Goal: Task Accomplishment & Management: Manage account settings

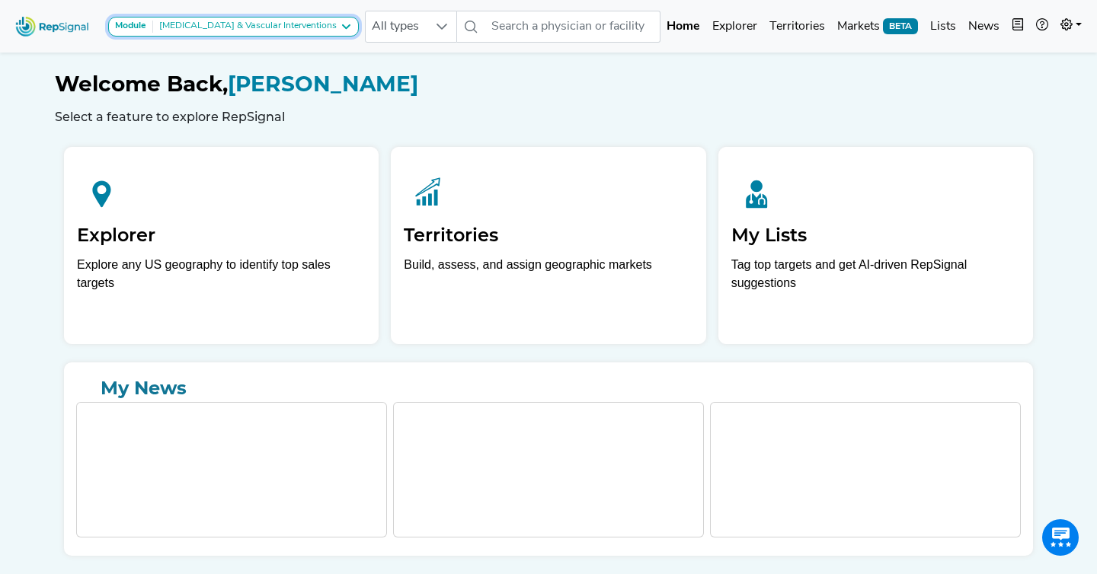
click at [282, 27] on div "[MEDICAL_DATA] & Vascular Interventions" at bounding box center [245, 27] width 184 height 12
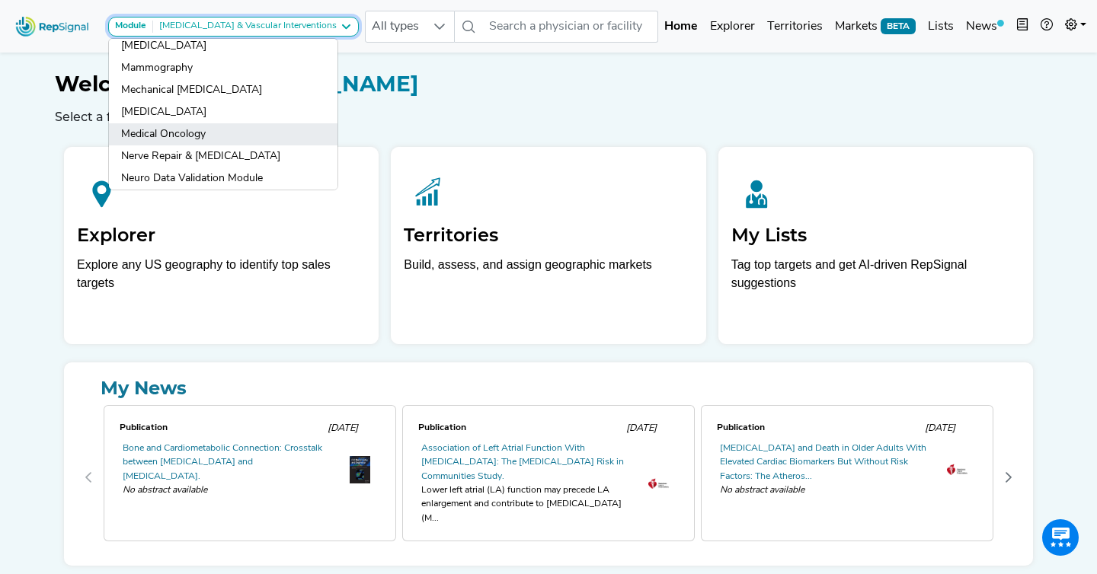
scroll to position [577, 0]
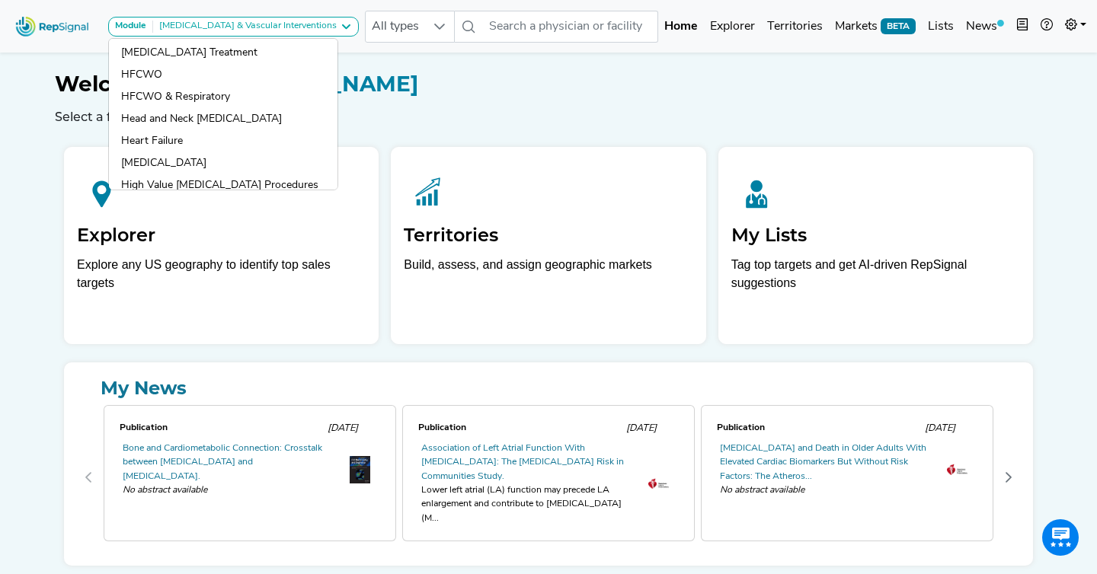
click at [46, 119] on div "Welcome Back, [PERSON_NAME] Select a feature to explore RepSignal Explorer Expl…" at bounding box center [548, 307] width 1005 height 517
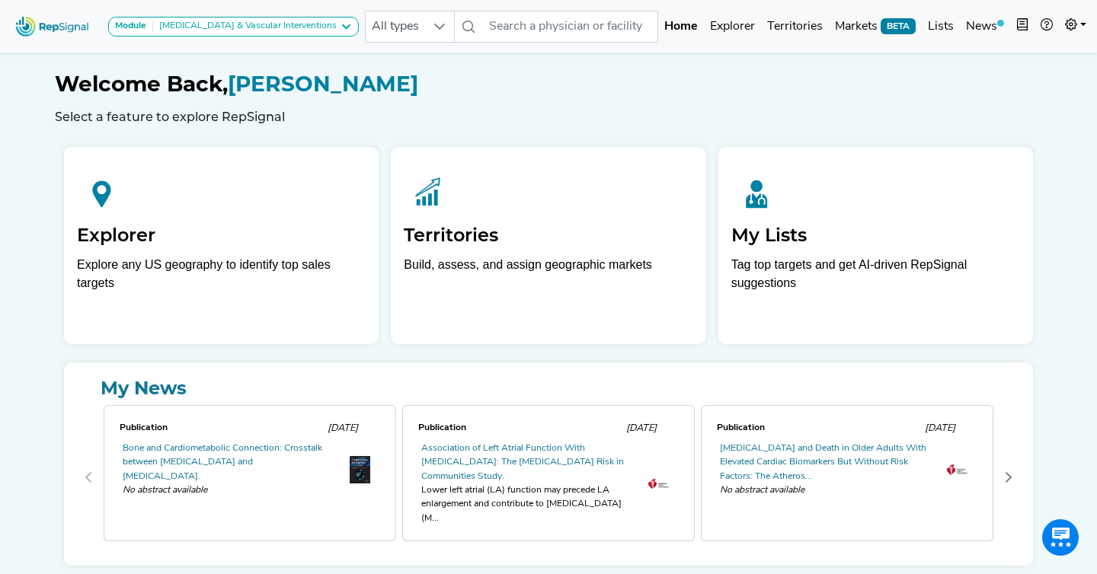
click at [804, 97] on h1 "Welcome Back, [PERSON_NAME]" at bounding box center [548, 85] width 987 height 26
click at [1073, 24] on link at bounding box center [1076, 26] width 34 height 30
click at [1020, 97] on link "Admin" at bounding box center [1031, 96] width 120 height 30
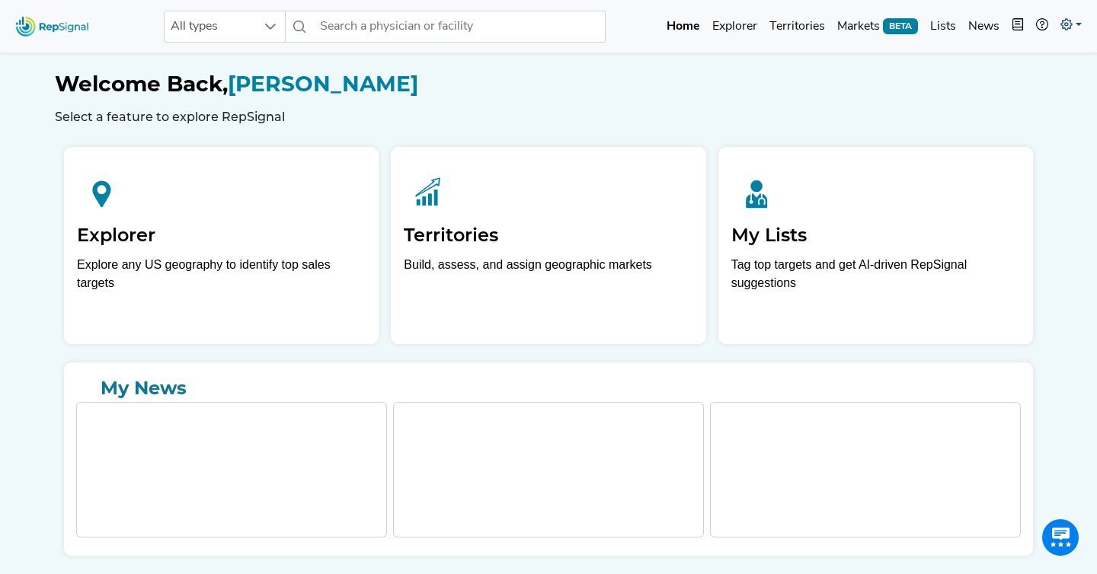
click at [1066, 30] on icon at bounding box center [1066, 24] width 12 height 12
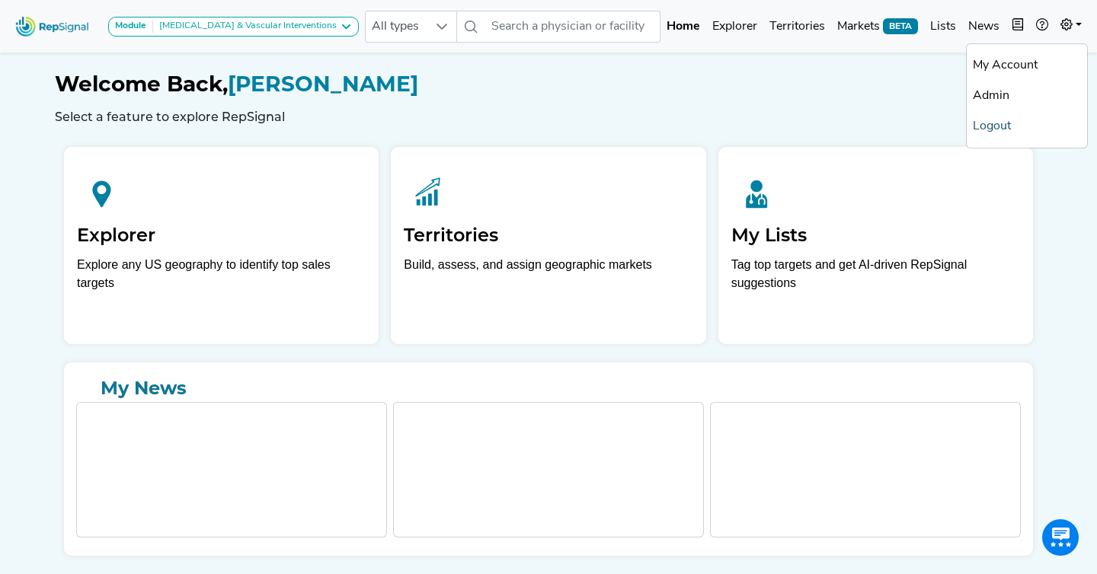
click at [1011, 124] on link "Logout" at bounding box center [1026, 126] width 120 height 30
